Goal: Check status: Check status

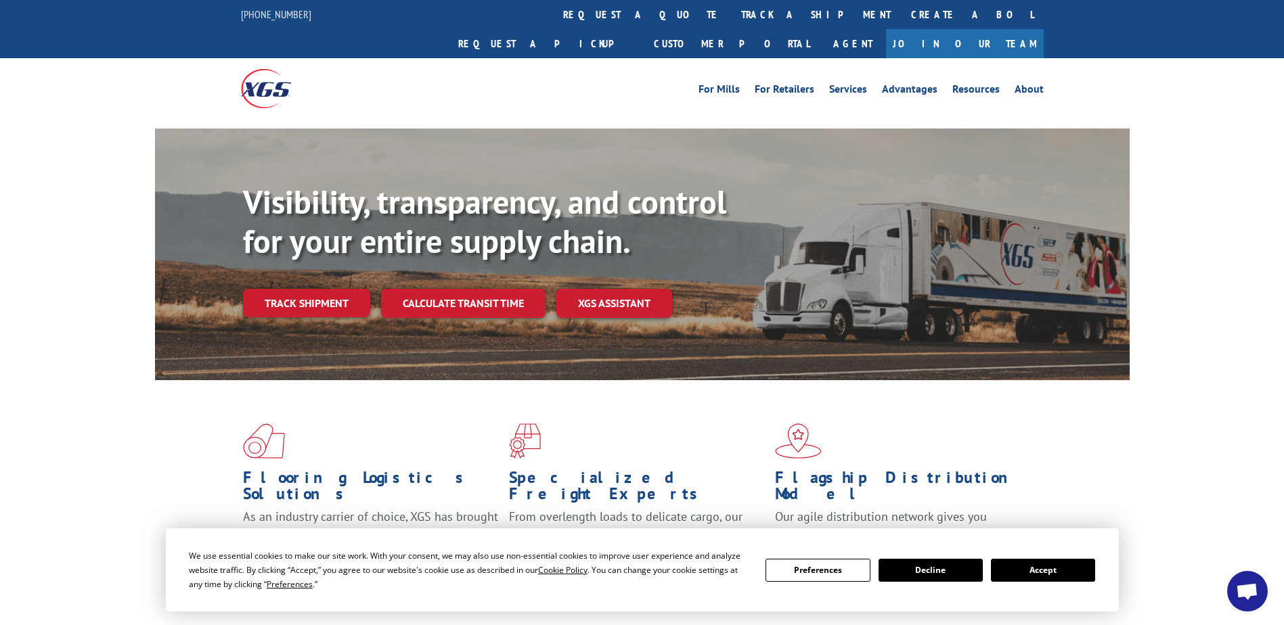
click at [315, 289] on link "Track shipment" at bounding box center [306, 303] width 127 height 28
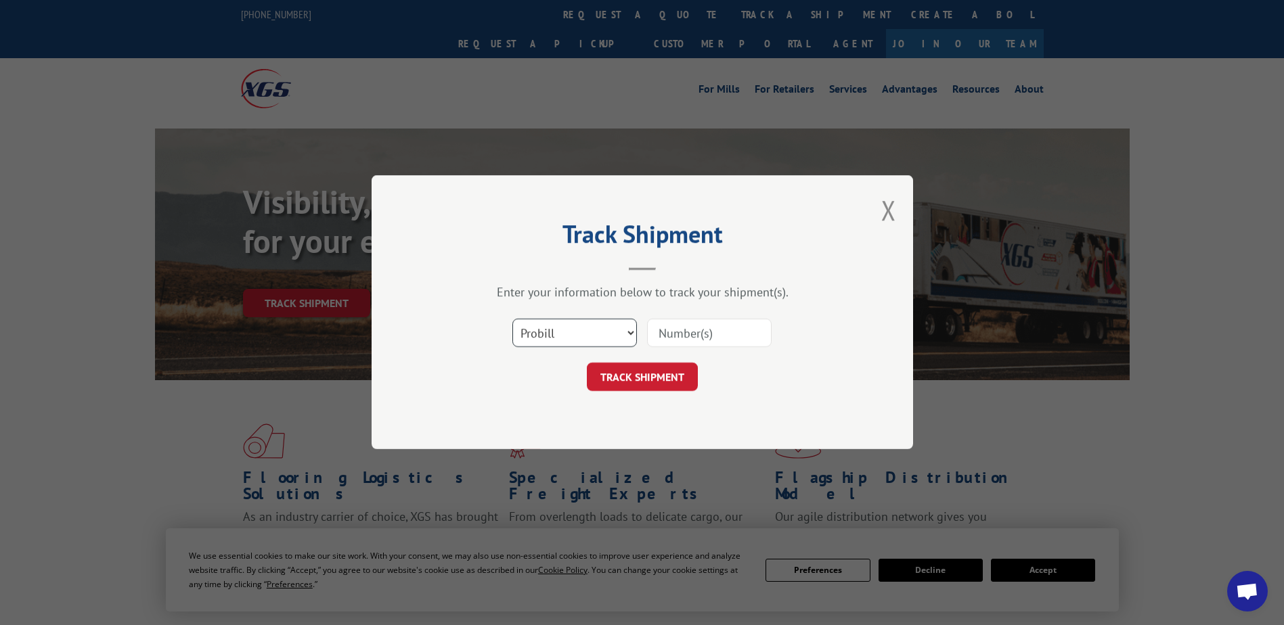
drag, startPoint x: 569, startPoint y: 336, endPoint x: 571, endPoint y: 343, distance: 6.9
click at [569, 336] on select "Select category... Probill BOL PO" at bounding box center [574, 333] width 125 height 28
select select "bol"
click at [512, 319] on select "Select category... Probill BOL PO" at bounding box center [574, 333] width 125 height 28
click at [707, 327] on input at bounding box center [709, 333] width 125 height 28
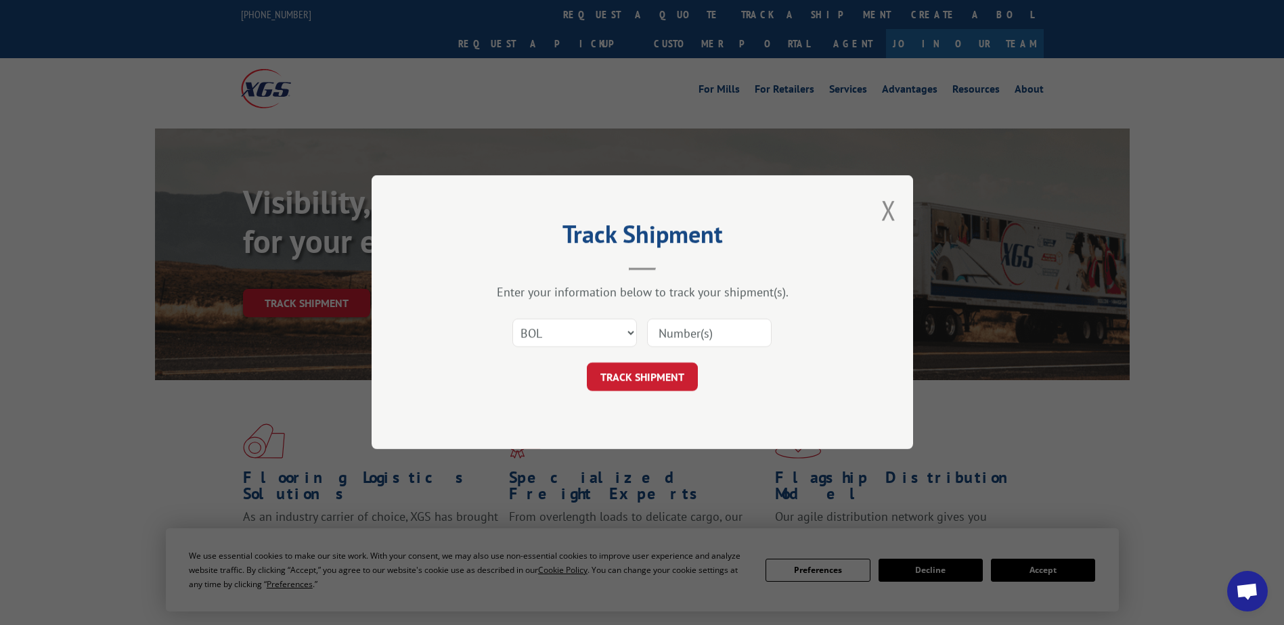
click at [770, 327] on input at bounding box center [709, 333] width 125 height 28
type input "5516318"
click button "TRACK SHIPMENT" at bounding box center [642, 377] width 111 height 28
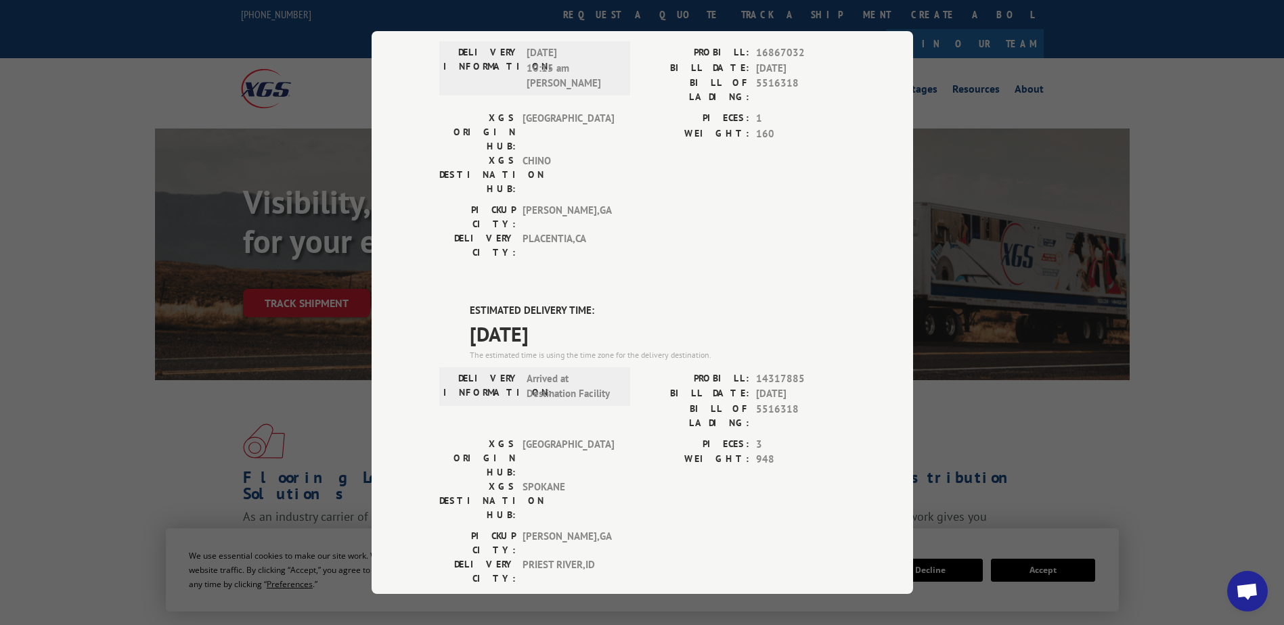
scroll to position [68, 0]
